Goal: Task Accomplishment & Management: Complete application form

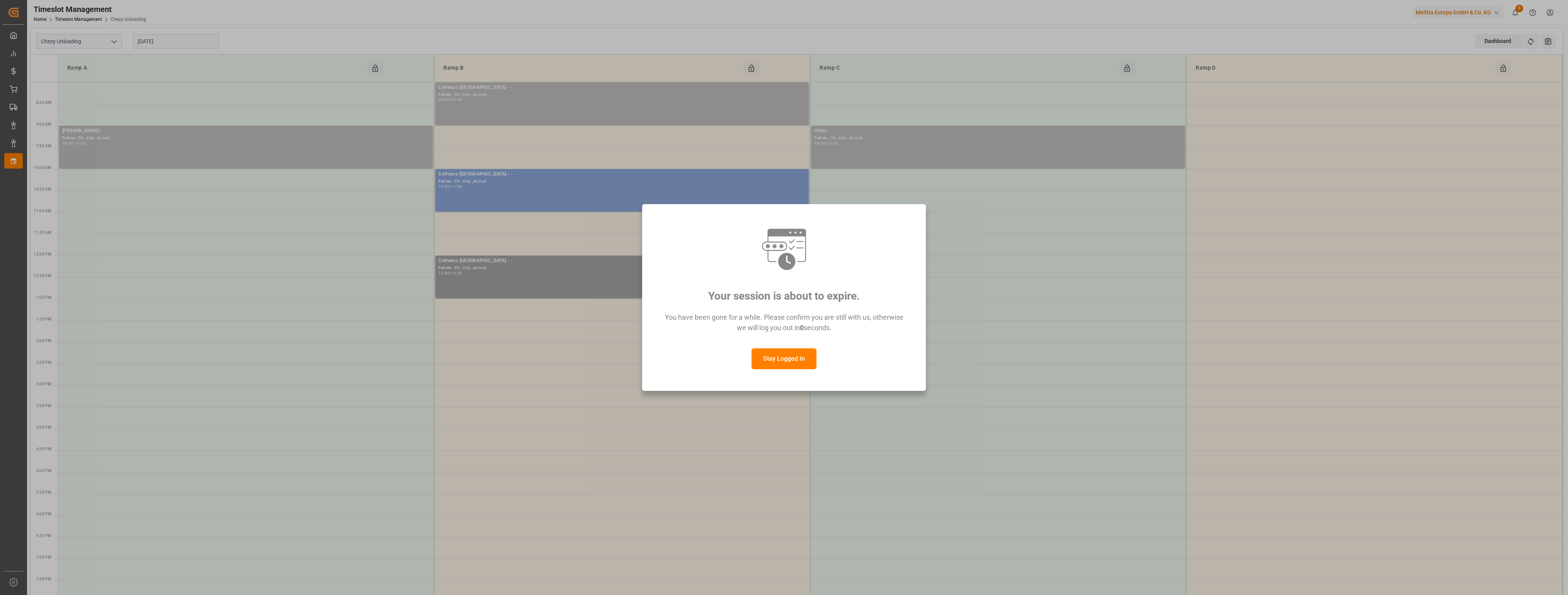
click at [767, 353] on button "Stay Logged In" at bounding box center [784, 359] width 65 height 21
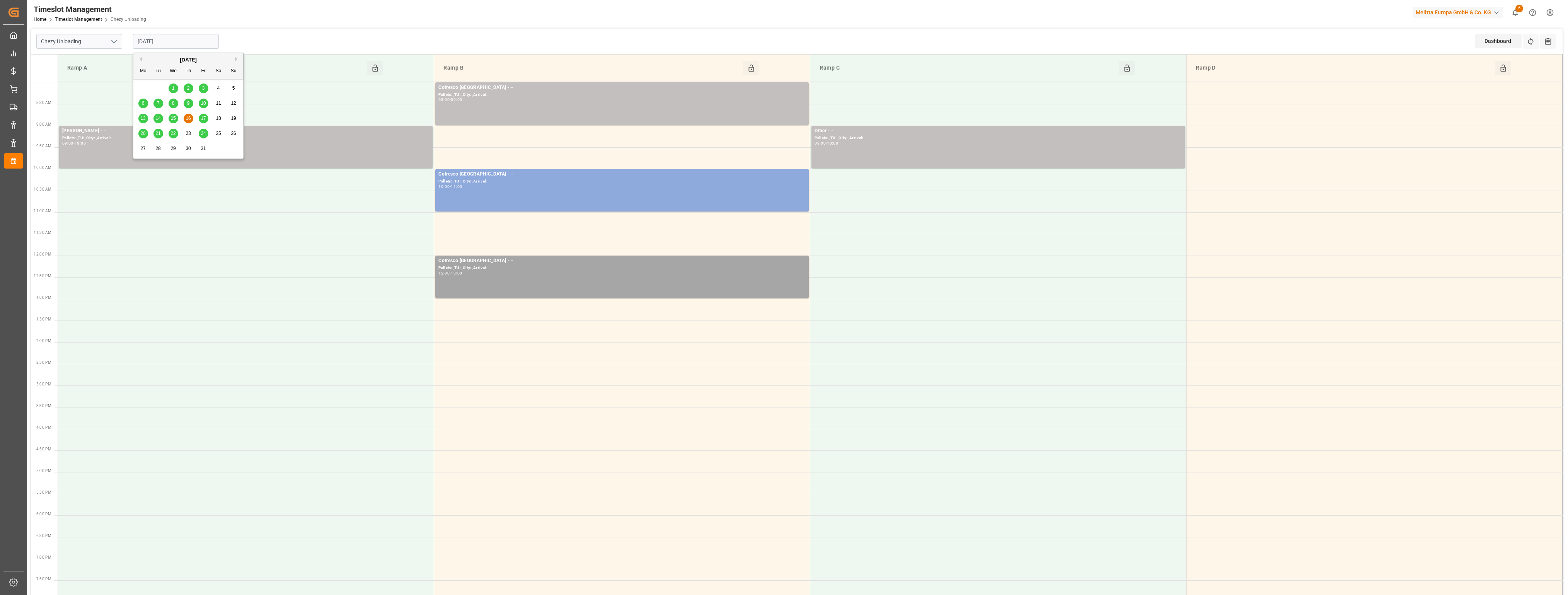
click at [184, 46] on input "[DATE]" at bounding box center [175, 41] width 86 height 15
click at [173, 121] on div "15" at bounding box center [173, 118] width 10 height 9
type input "[DATE]"
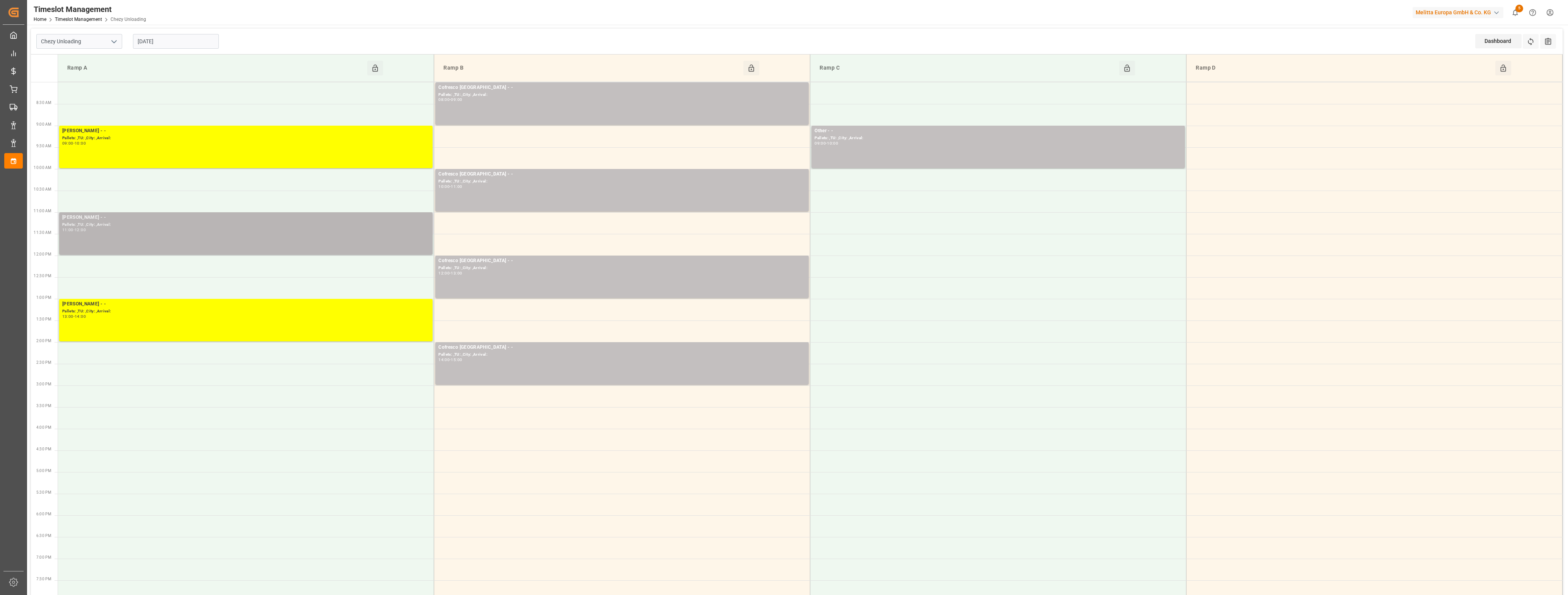
click at [187, 231] on div "11:00 - 12:00" at bounding box center [245, 230] width 367 height 4
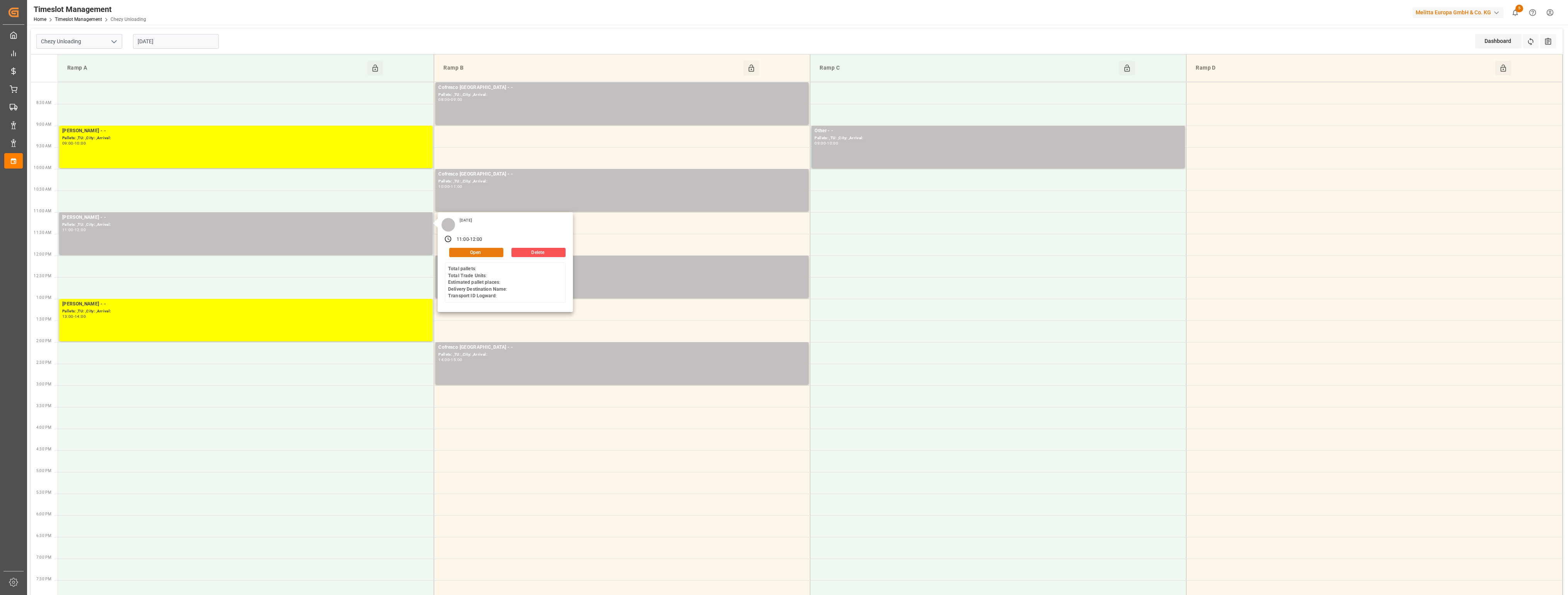
click at [466, 255] on button "Open" at bounding box center [476, 252] width 54 height 9
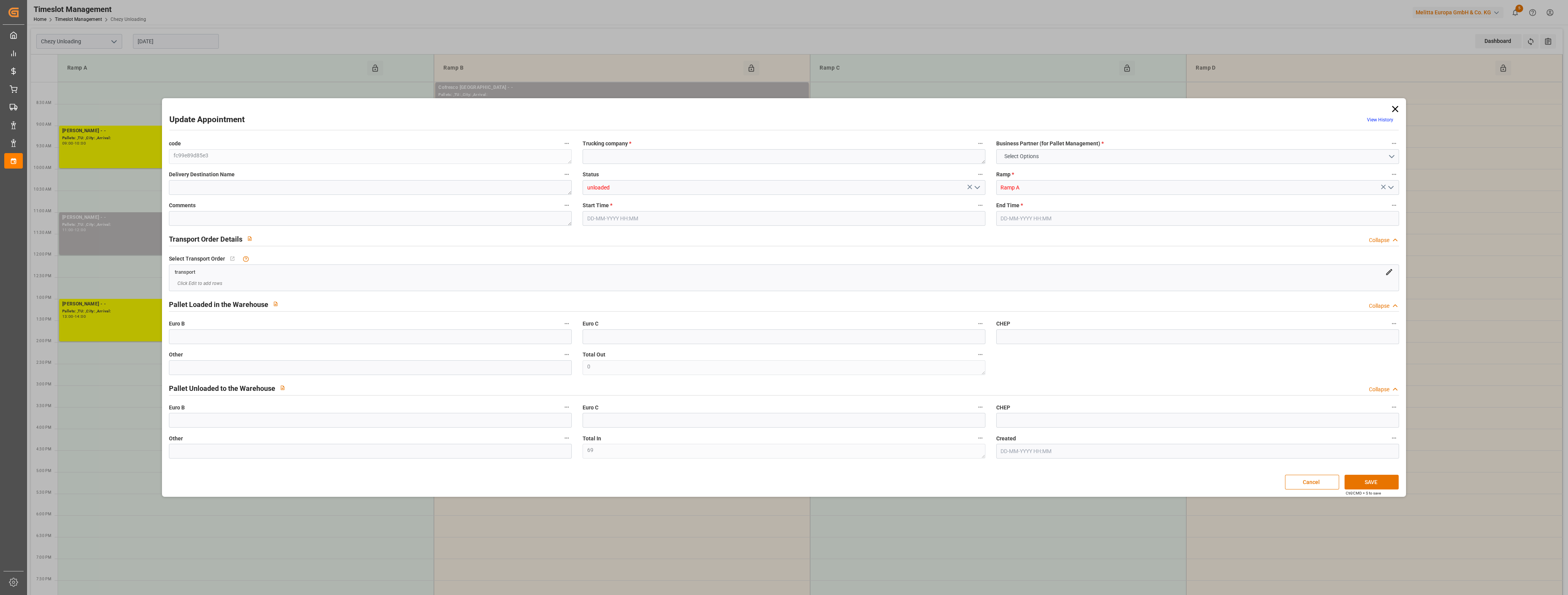
type input "69"
type input "[DATE] 11:00"
type input "[DATE] 12:00"
type input "[DATE] 09:35"
click at [1500, 213] on div "Update Appointment View History code fc99e89d85e3 Trucking company * Business P…" at bounding box center [784, 297] width 1568 height 595
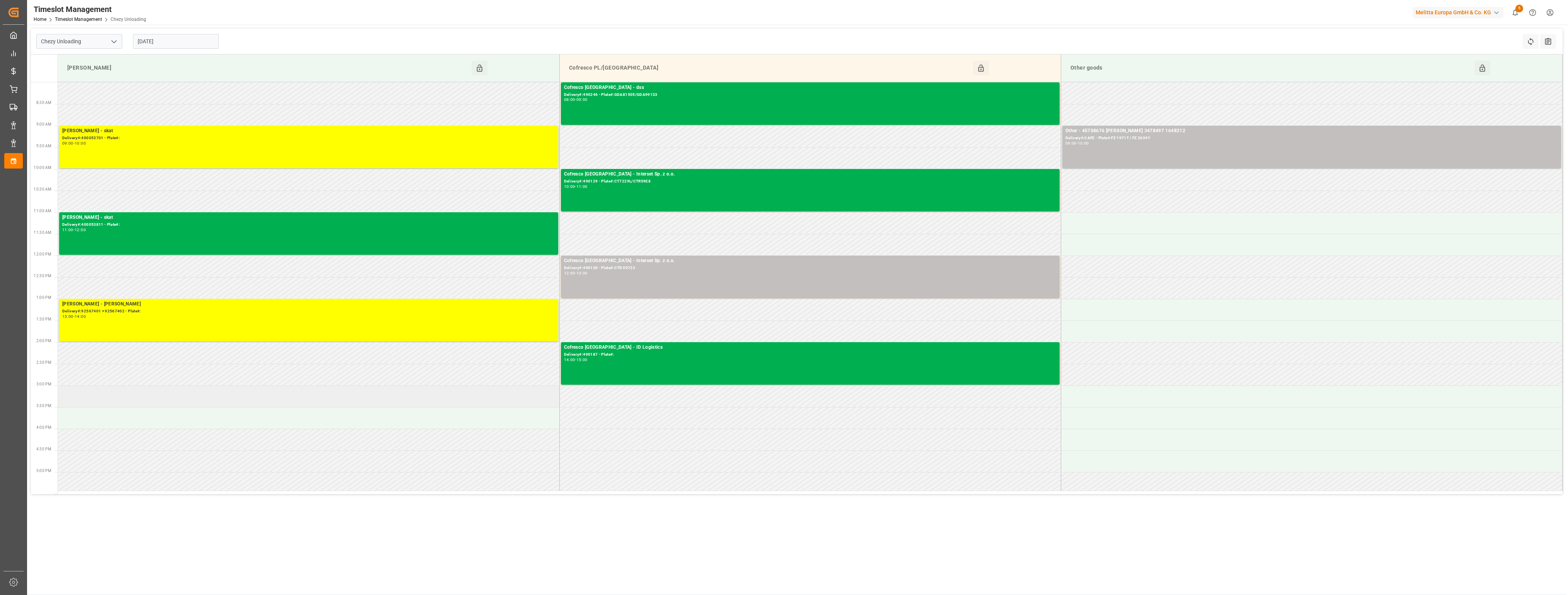
click at [200, 398] on td at bounding box center [309, 396] width 502 height 22
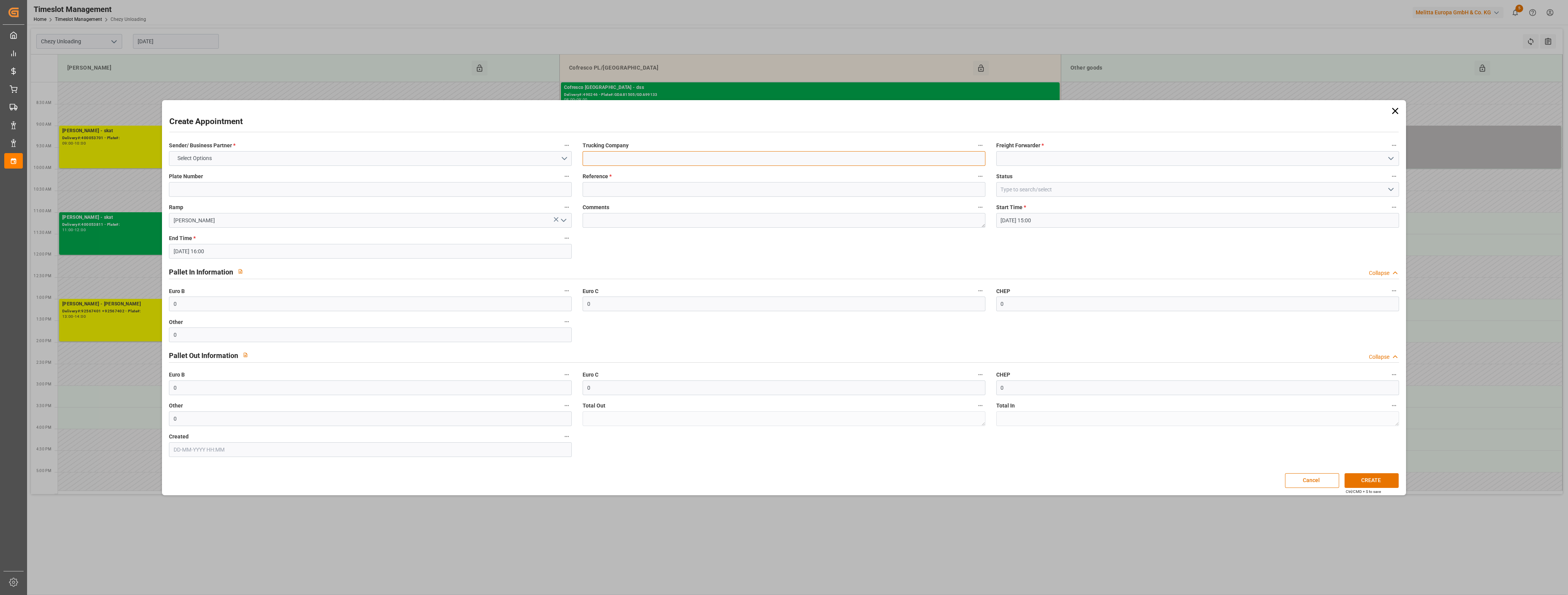
click at [632, 156] on input at bounding box center [784, 158] width 403 height 15
type input "id logistic"
click at [604, 187] on input at bounding box center [784, 189] width 403 height 15
type input "490191"
click at [1038, 161] on input at bounding box center [1198, 158] width 403 height 15
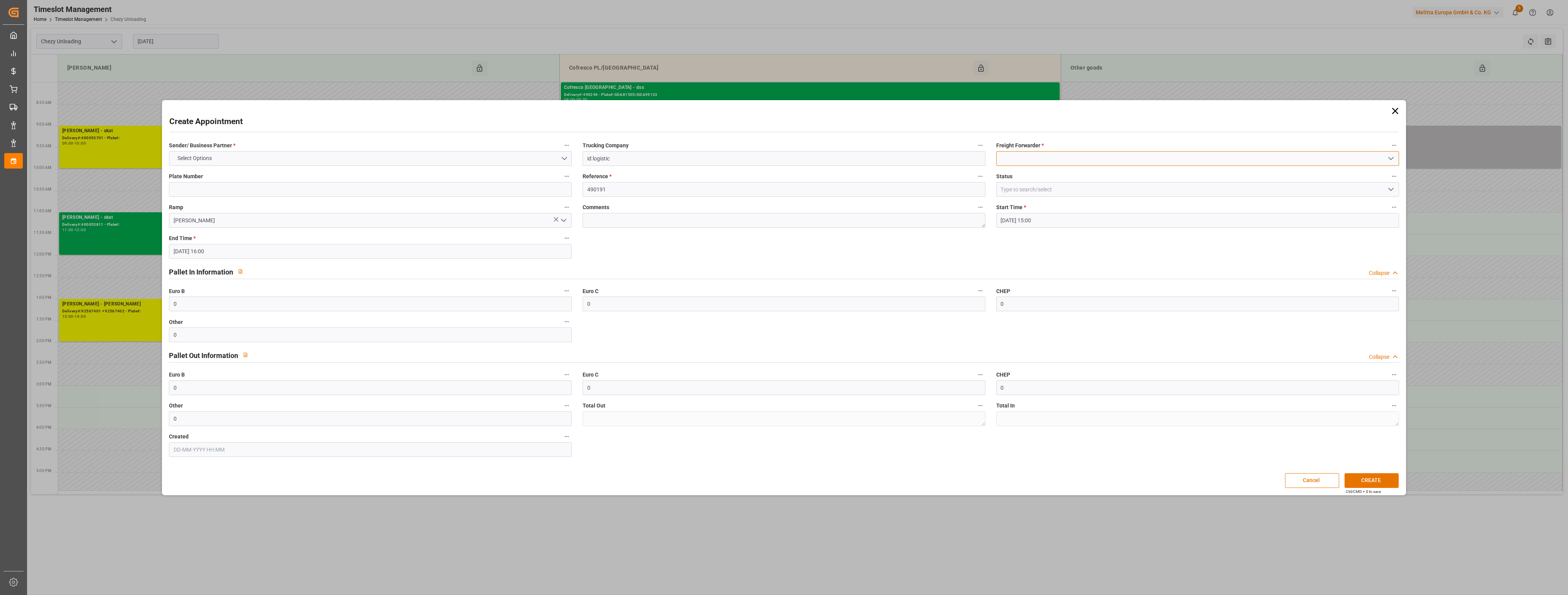
type input "o"
click at [1027, 211] on div "ID Logistics" at bounding box center [1197, 211] width 402 height 18
type input "ID Logistics"
click at [334, 153] on button "Select Options" at bounding box center [371, 158] width 403 height 15
click at [329, 178] on div "COFRESCO POLAND" at bounding box center [370, 177] width 402 height 16
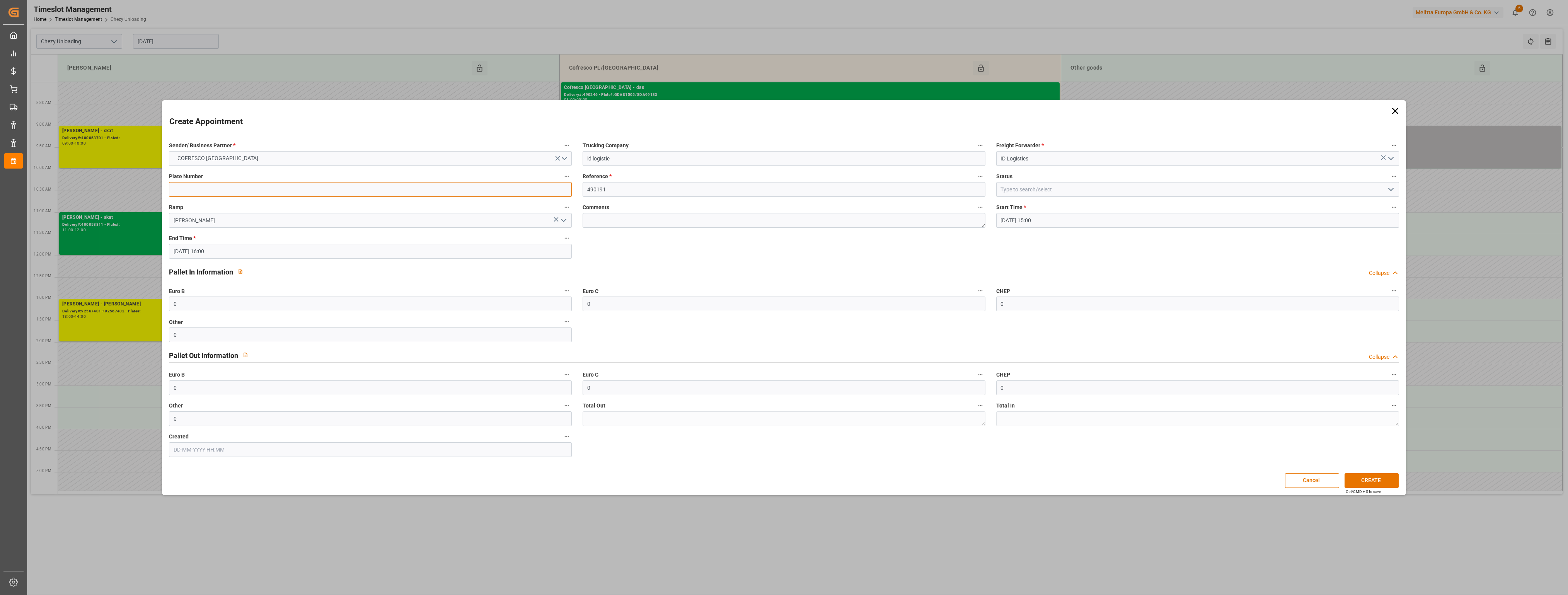
click at [415, 185] on input at bounding box center [371, 189] width 403 height 15
type input "mail denis"
click at [1143, 200] on div "Start Time * 15-10-2025 15:00" at bounding box center [1198, 215] width 414 height 31
click at [1149, 190] on input at bounding box center [1198, 189] width 403 height 15
click at [1392, 191] on icon "open menu" at bounding box center [1390, 189] width 9 height 9
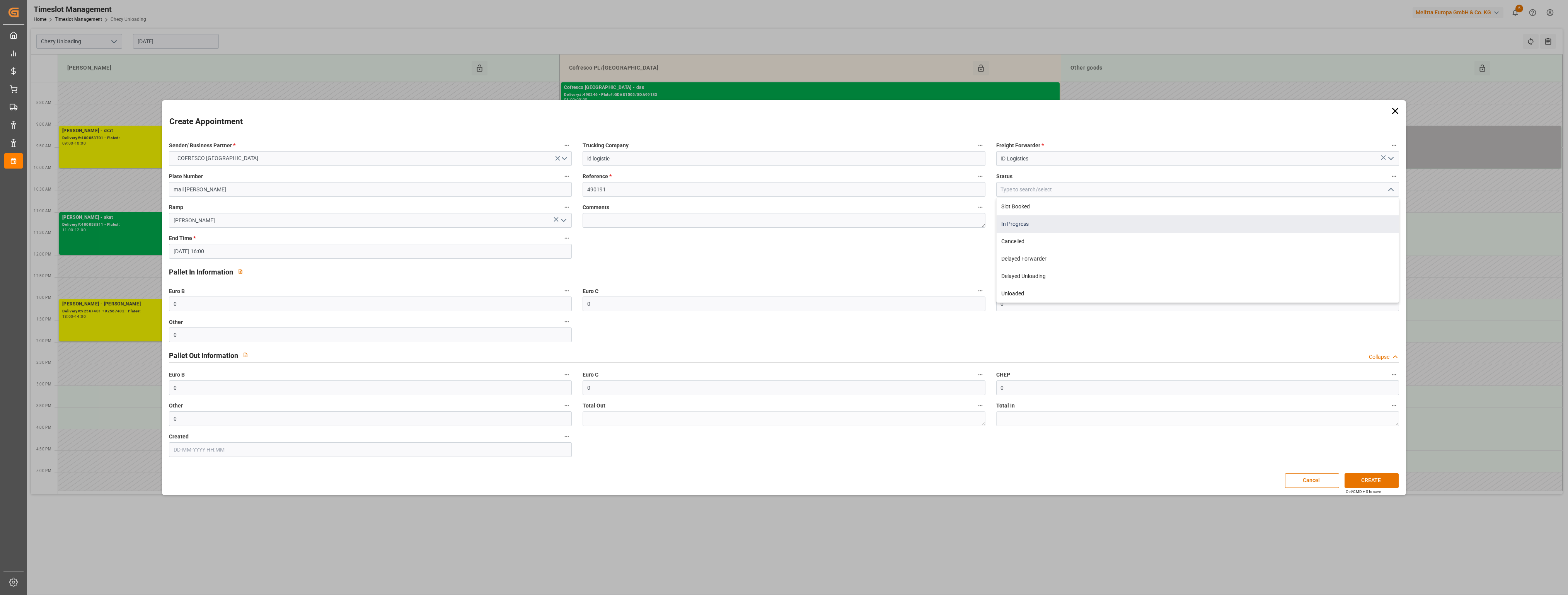
click at [1338, 224] on div "In Progress" at bounding box center [1197, 224] width 402 height 18
type input "In Progress"
drag, startPoint x: 1368, startPoint y: 483, endPoint x: 1368, endPoint y: 477, distance: 6.0
click at [1368, 480] on button "CREATE" at bounding box center [1371, 481] width 54 height 15
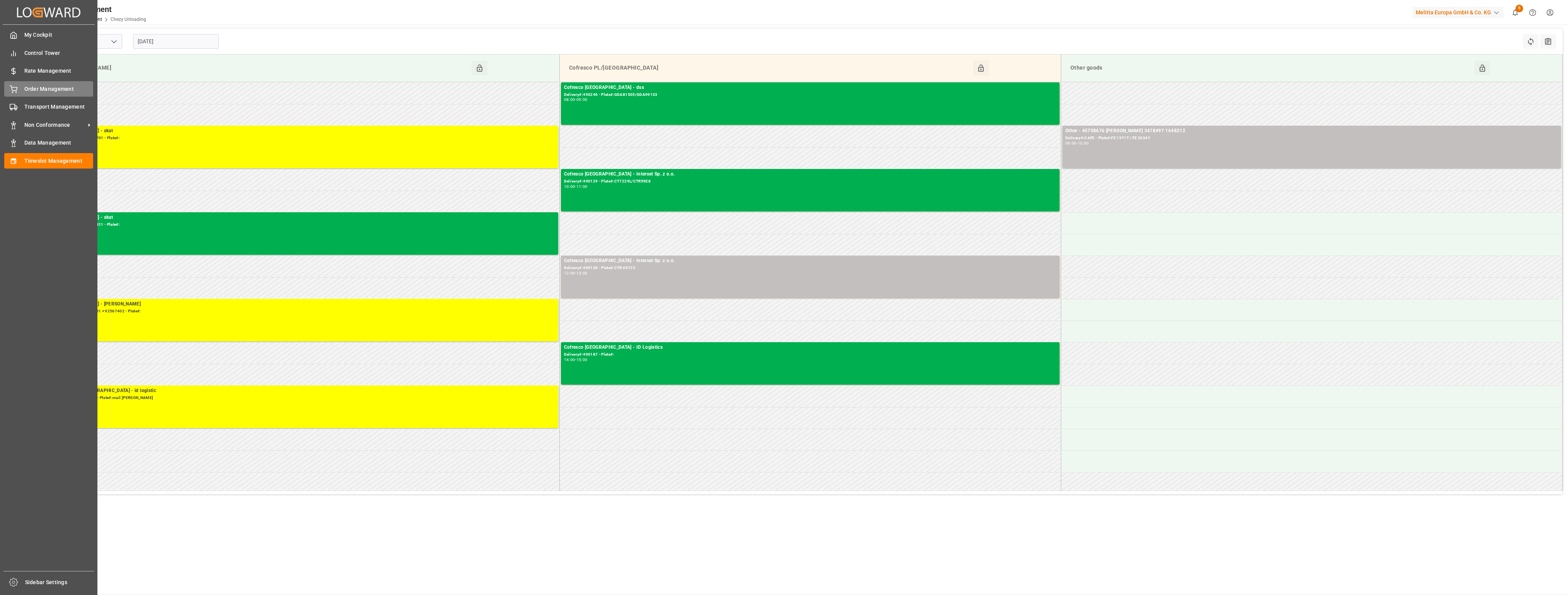
click at [32, 86] on span "Order Management" at bounding box center [59, 89] width 69 height 8
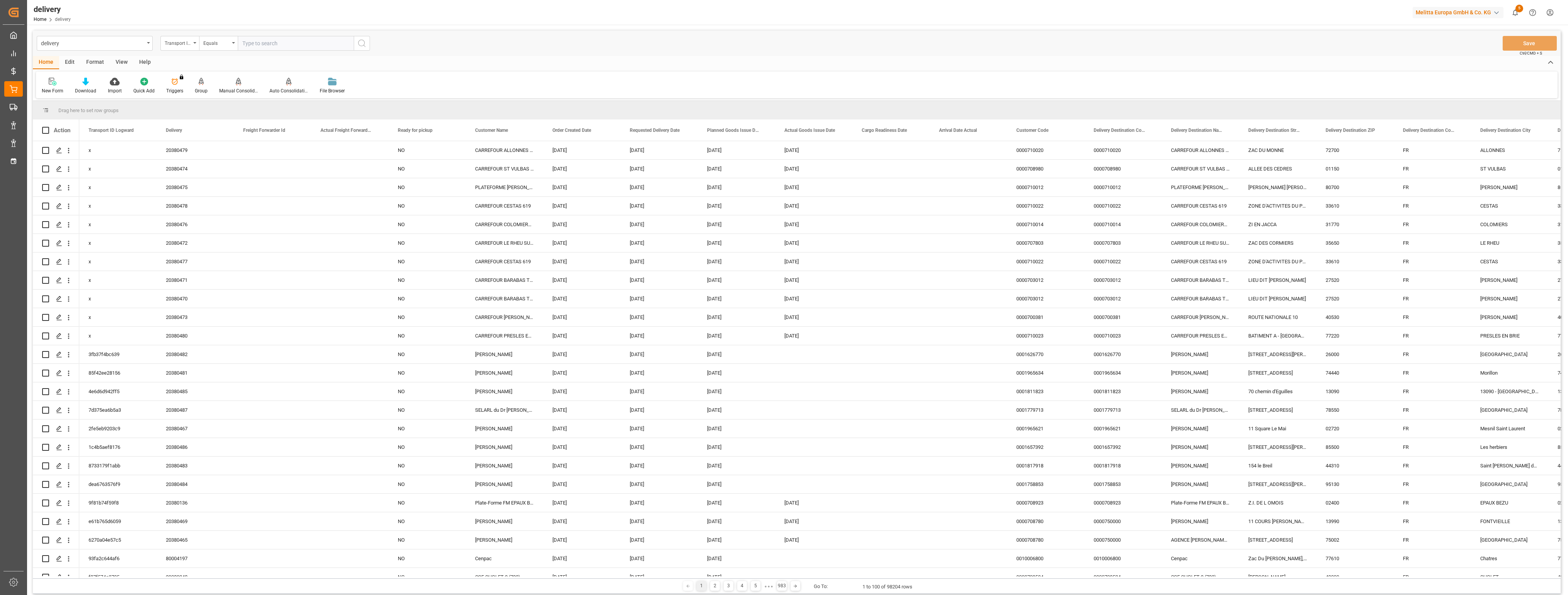
click at [194, 45] on div "Transport ID Logward" at bounding box center [180, 43] width 39 height 15
click at [178, 97] on div "Delivery" at bounding box center [218, 95] width 115 height 16
click at [265, 49] on input "text" at bounding box center [296, 43] width 116 height 15
paste input "20376675"
type input "20376675"
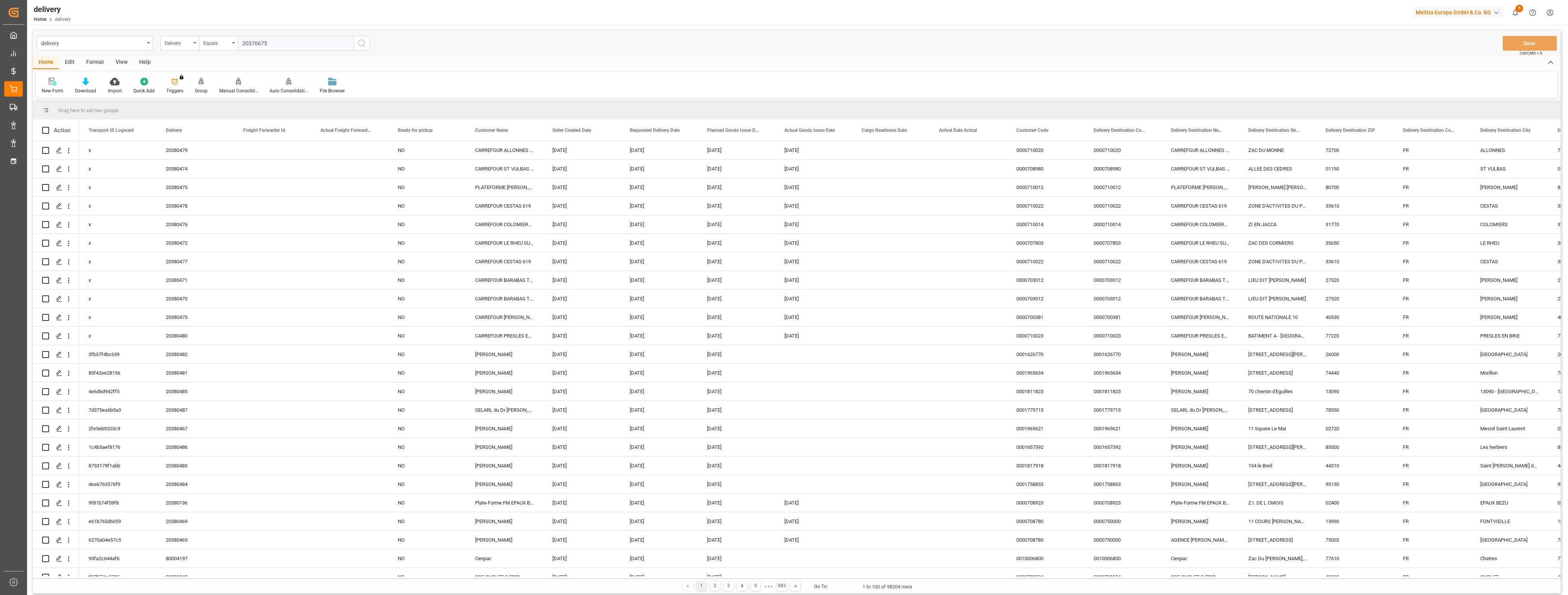
click at [359, 43] on icon "search button" at bounding box center [362, 43] width 9 height 9
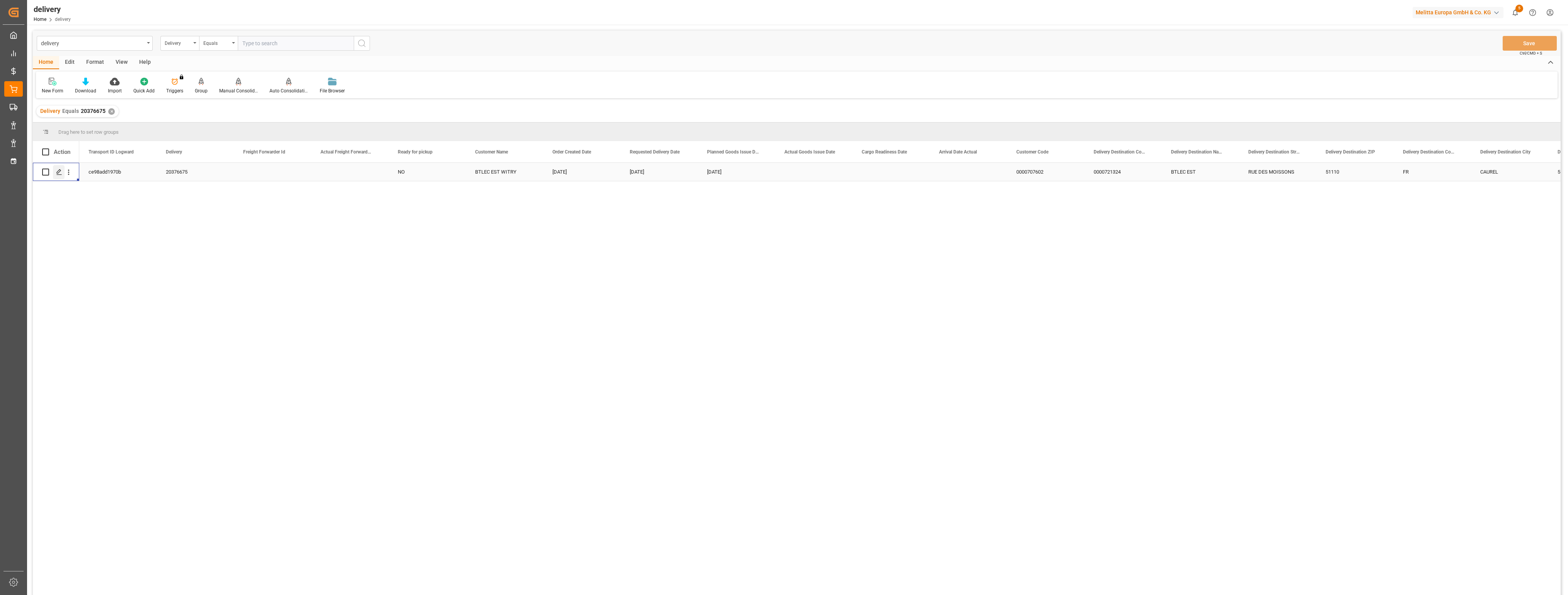
click at [57, 171] on icon "Press SPACE to select this row." at bounding box center [59, 172] width 6 height 6
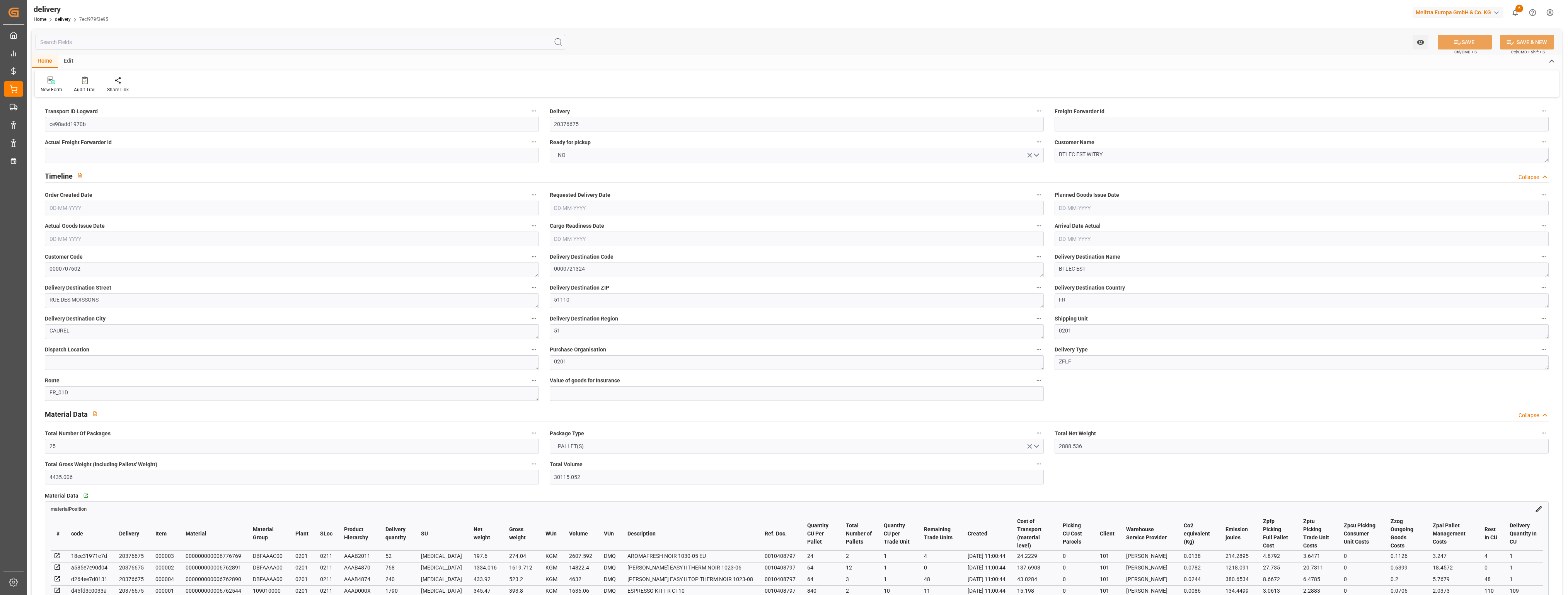
type input "16-09-2025"
type input "01-09-2025"
type input "29-08-2025"
type input "22-08-2025 11:00"
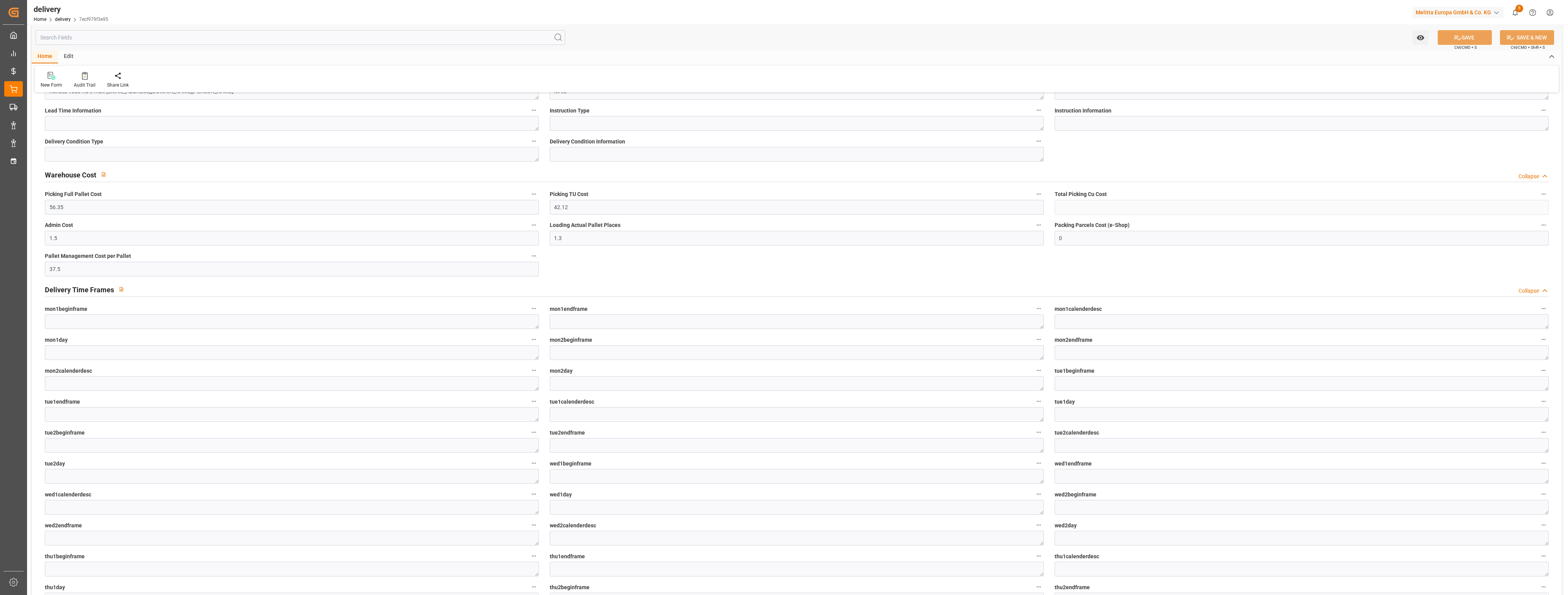
scroll to position [987, 0]
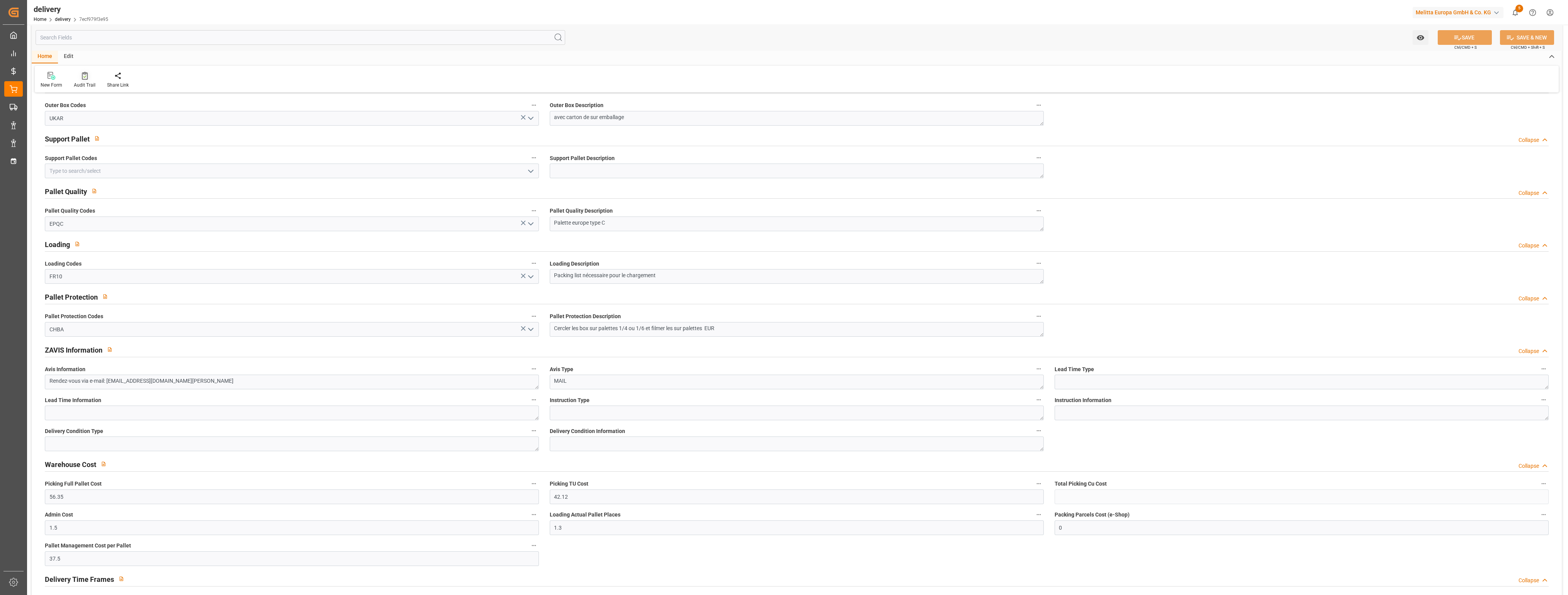
click at [83, 78] on icon at bounding box center [85, 76] width 6 height 8
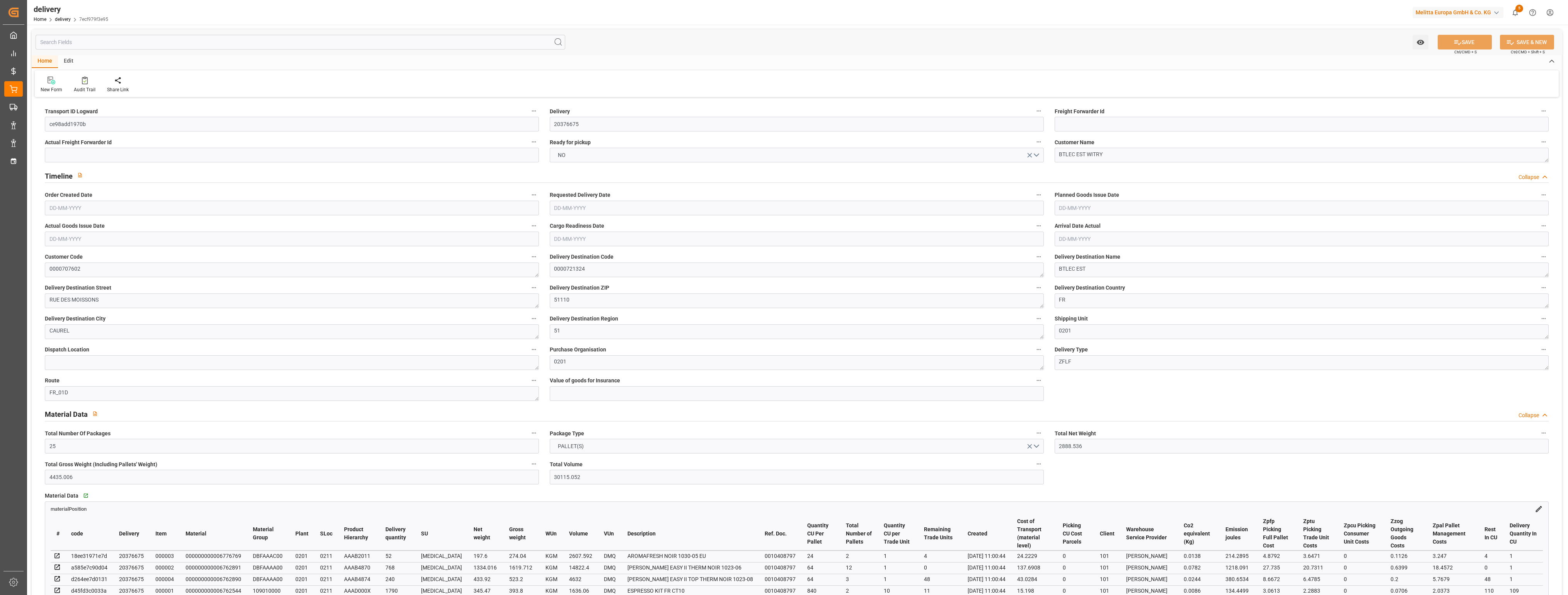
type input "16-09-2025"
type input "01-09-2025"
type input "29-08-2025"
type input "22-08-2025 11:00"
